Goal: Navigation & Orientation: Find specific page/section

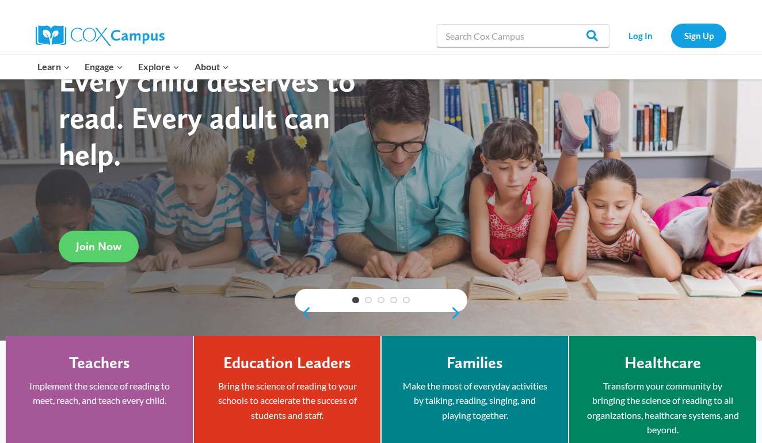
scroll to position [74, 0]
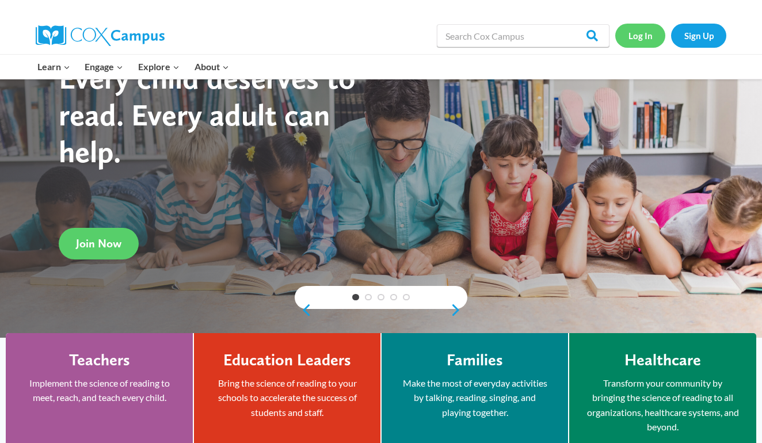
click at [647, 35] on link "Log In" at bounding box center [640, 36] width 50 height 24
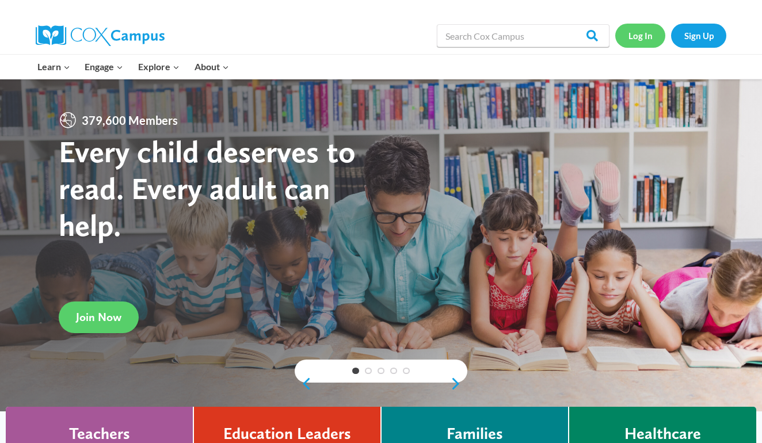
click at [636, 27] on link "Log In" at bounding box center [640, 36] width 50 height 24
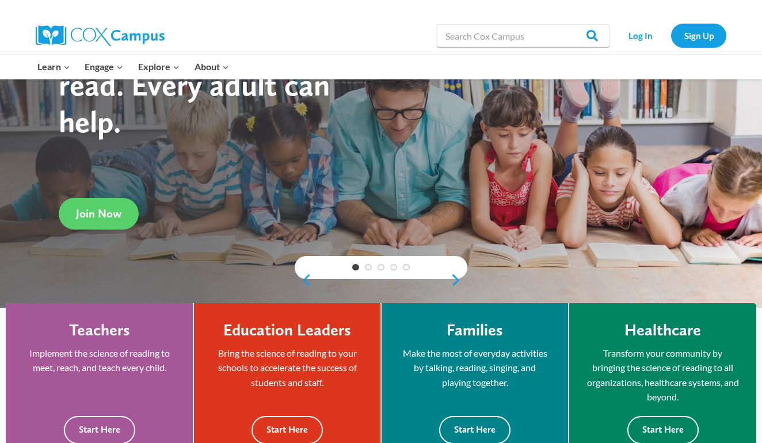
scroll to position [105, 0]
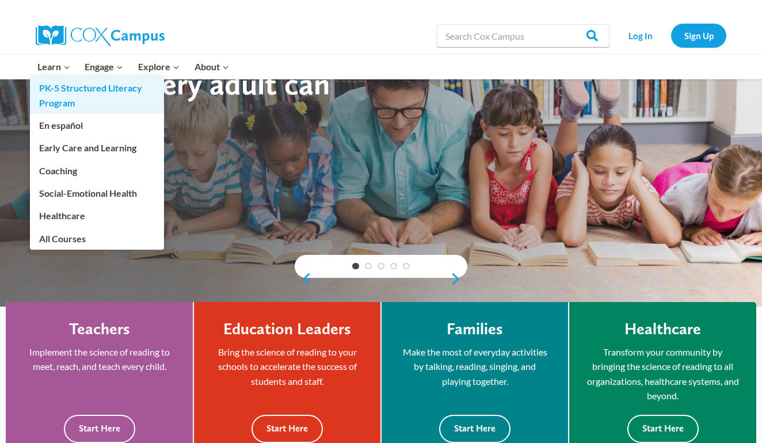
click at [60, 89] on link "PK-5 Structured Literacy Program" at bounding box center [97, 95] width 134 height 37
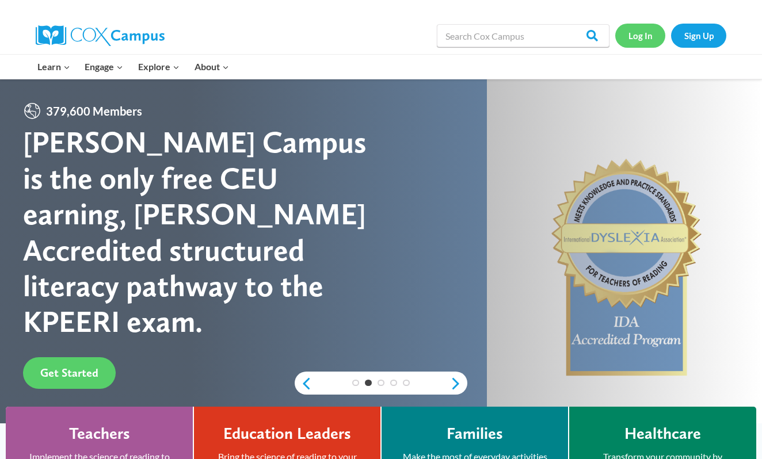
click at [655, 40] on link "Log In" at bounding box center [640, 36] width 50 height 24
